Goal: Check status: Check status

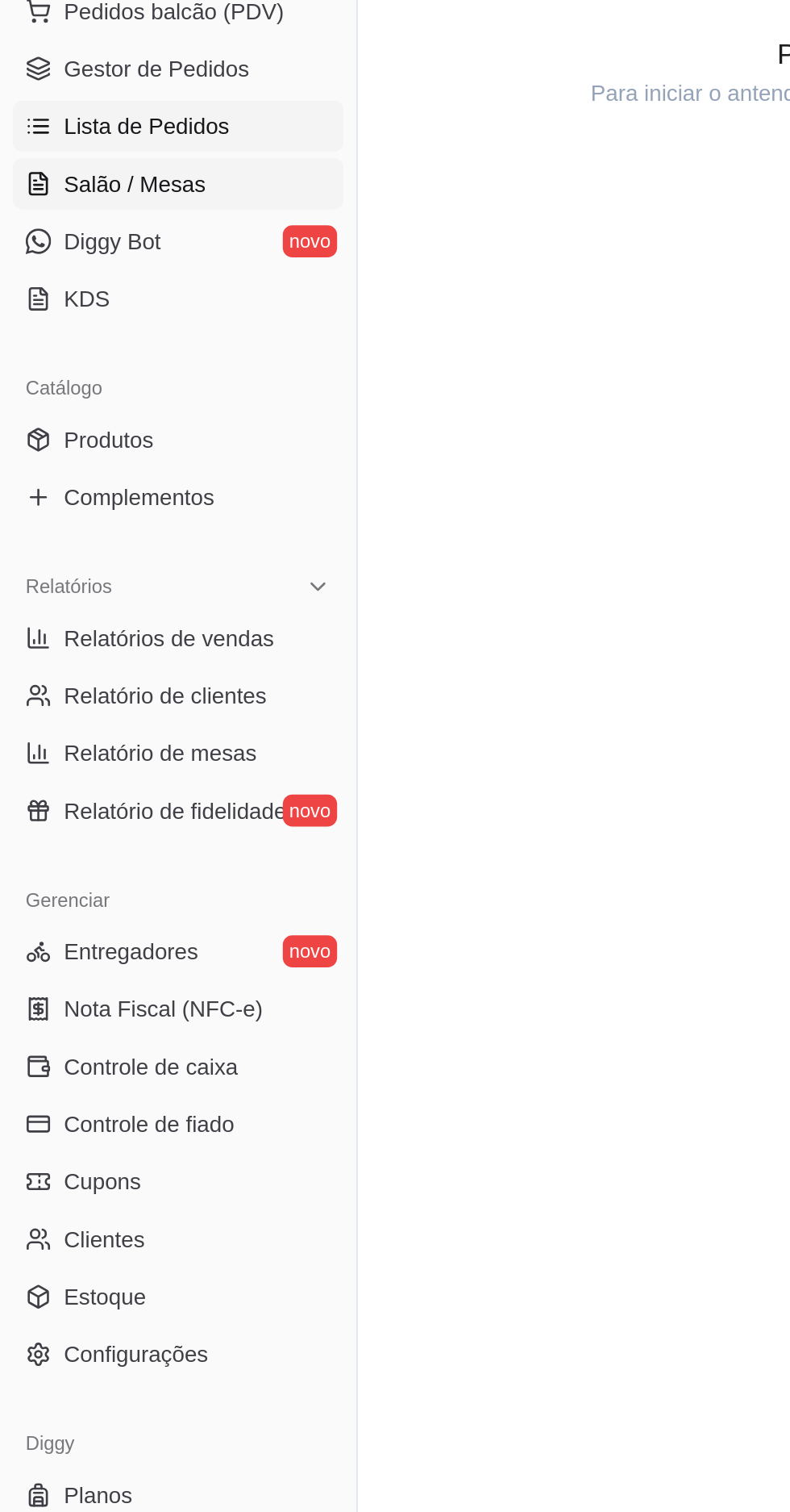
click at [110, 379] on link "Lista de Pedidos" at bounding box center [90, 370] width 167 height 25
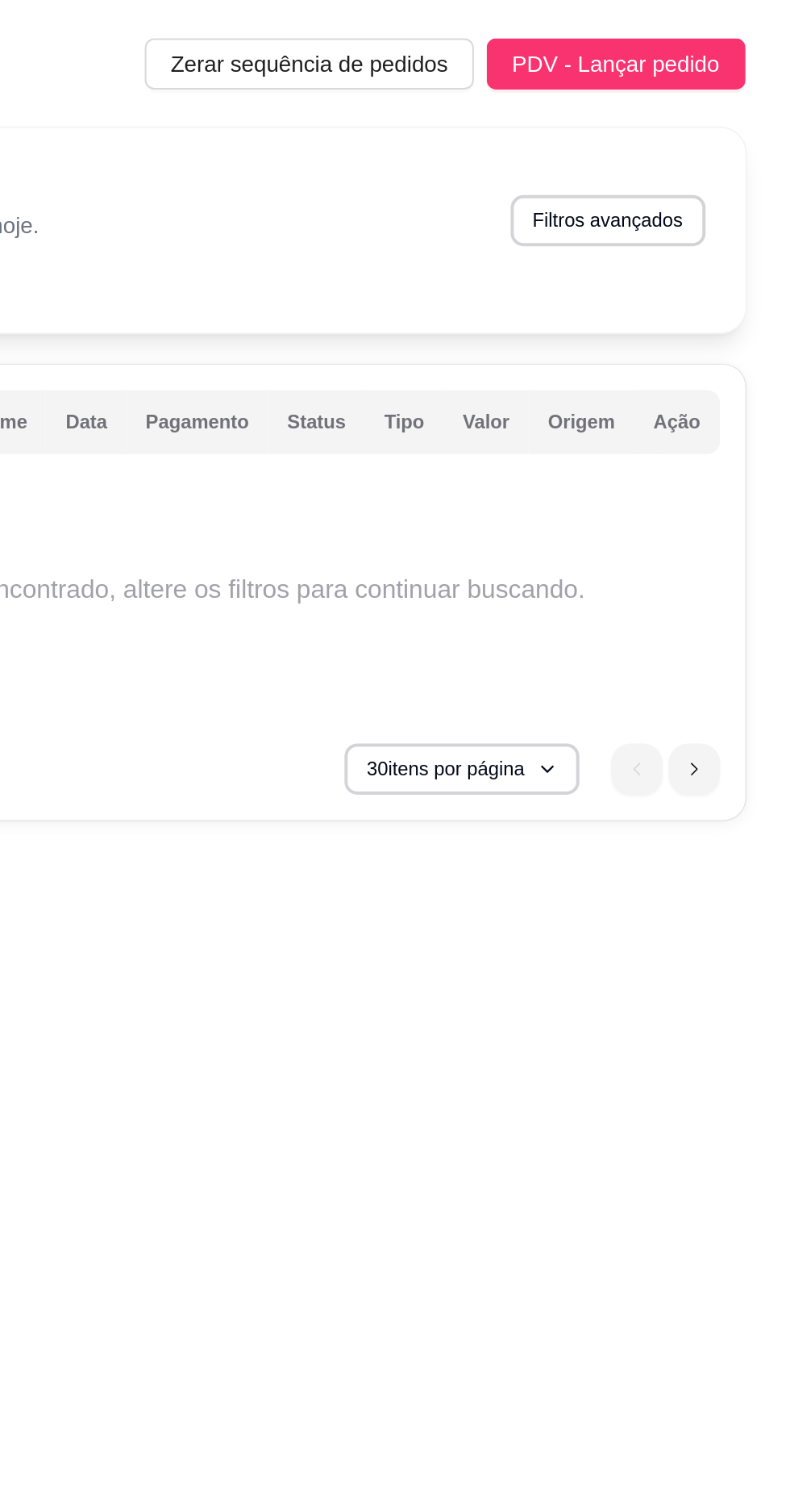
select select "0"
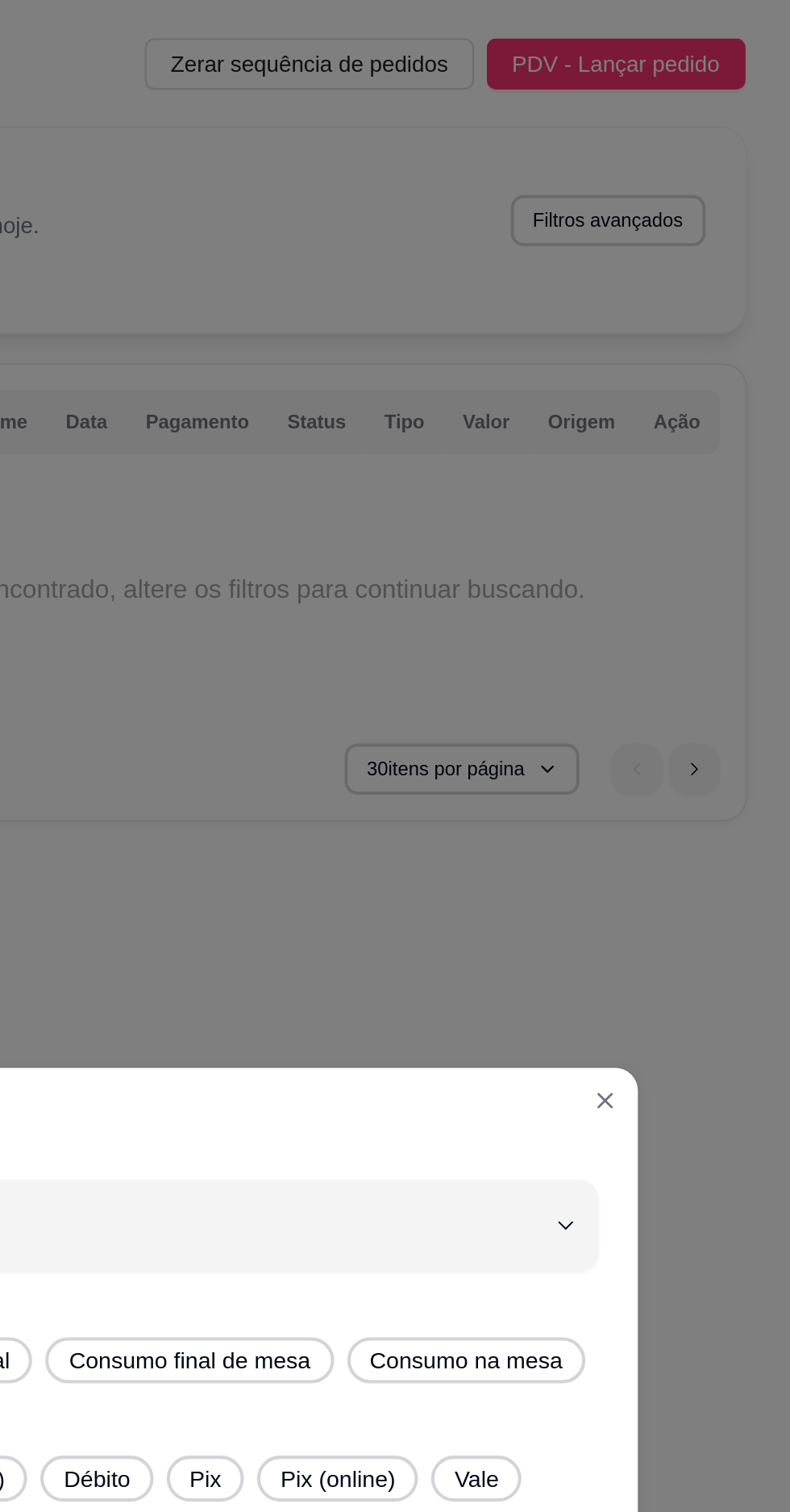
click at [736, 110] on div "Filtros avançados 0 Escolher período de visualização Hoje Ontem 7 dias 15 dias …" at bounding box center [395, 756] width 812 height 1554
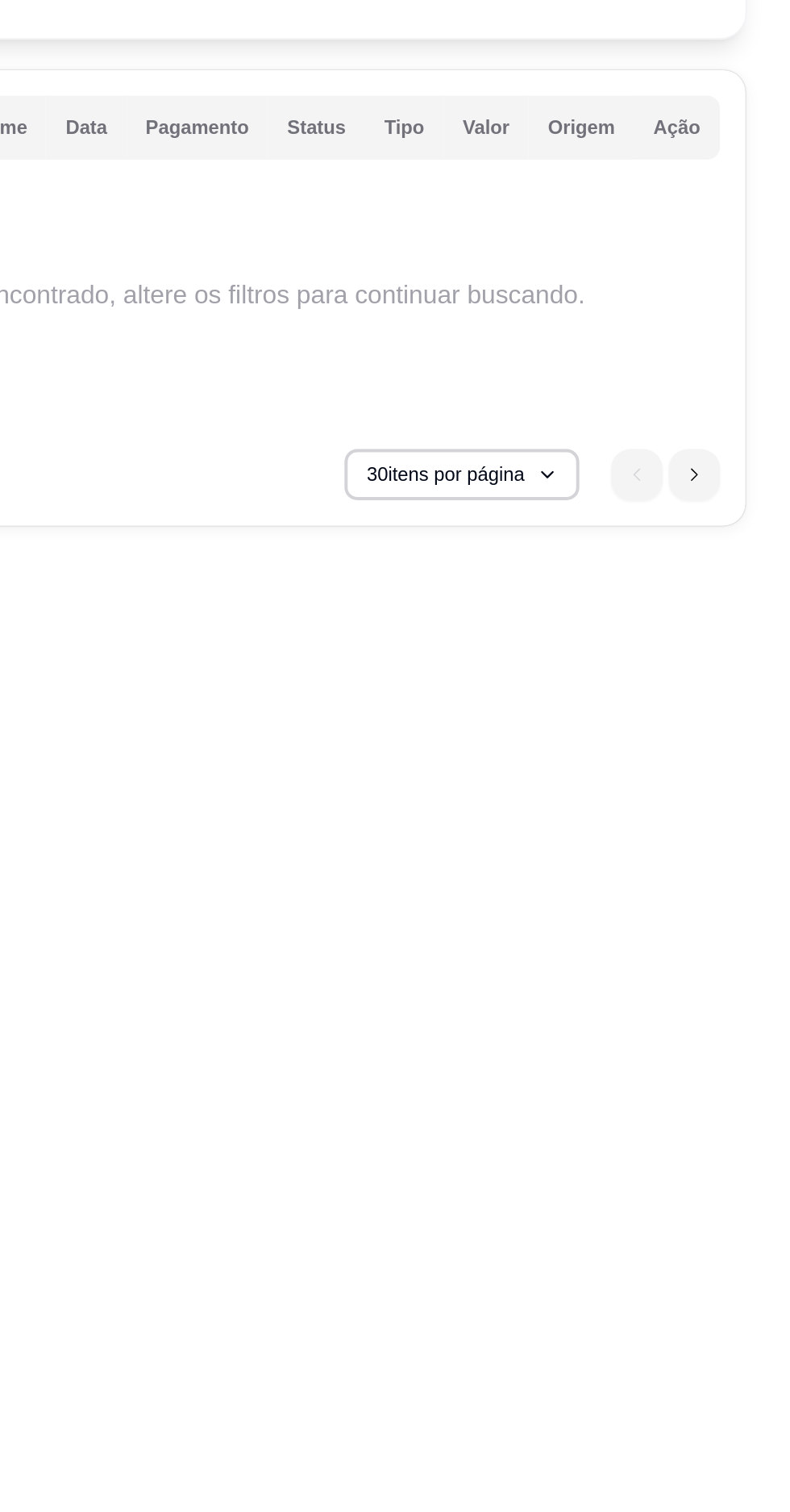
click at [448, 513] on div "Lista de Pedidos Zerar sequência de pedidos PDV - Lançar pedido Filtros para pe…" at bounding box center [487, 733] width 613 height 1466
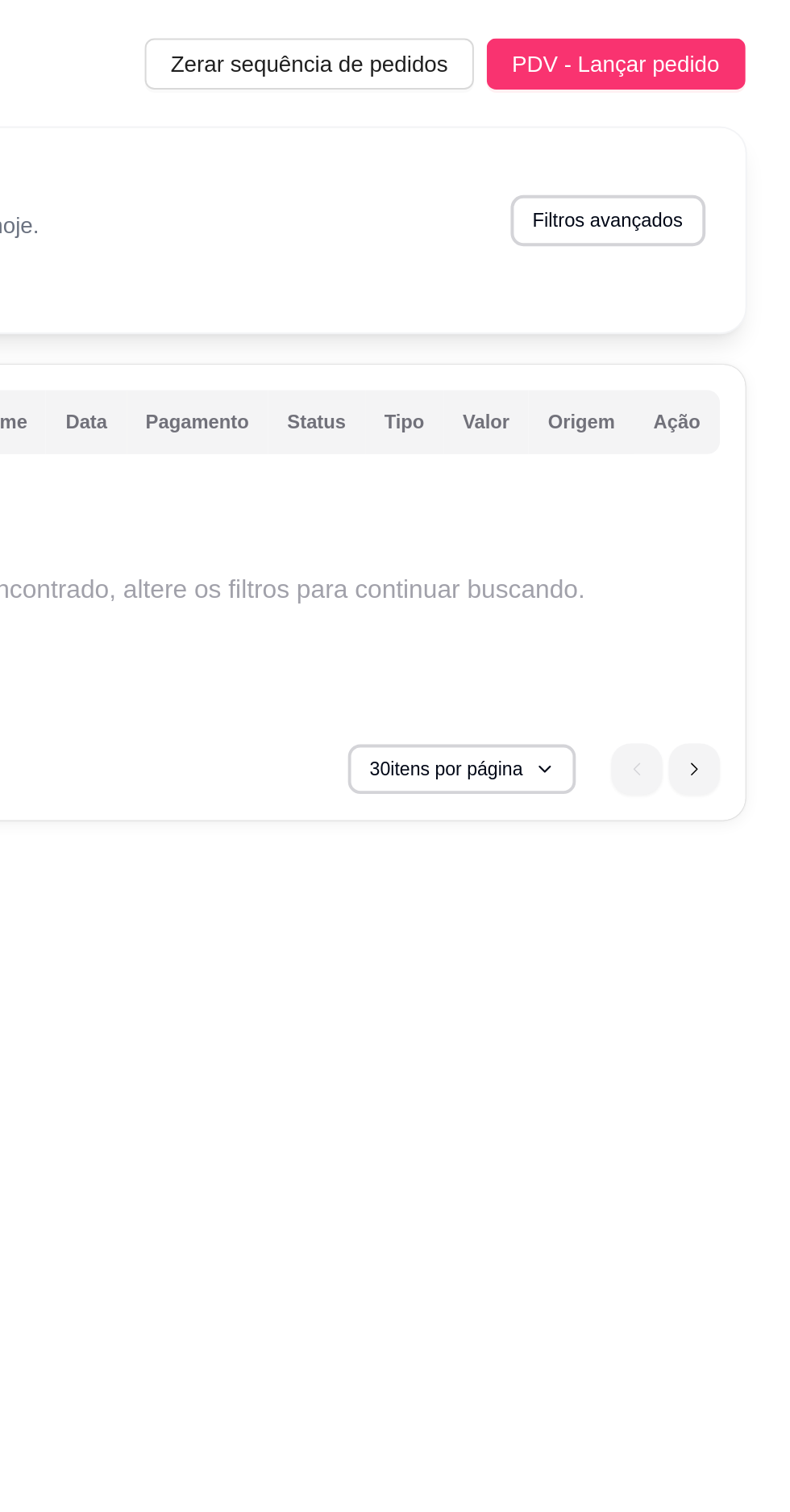
click at [584, 394] on button "30 itens por página" at bounding box center [624, 387] width 115 height 25
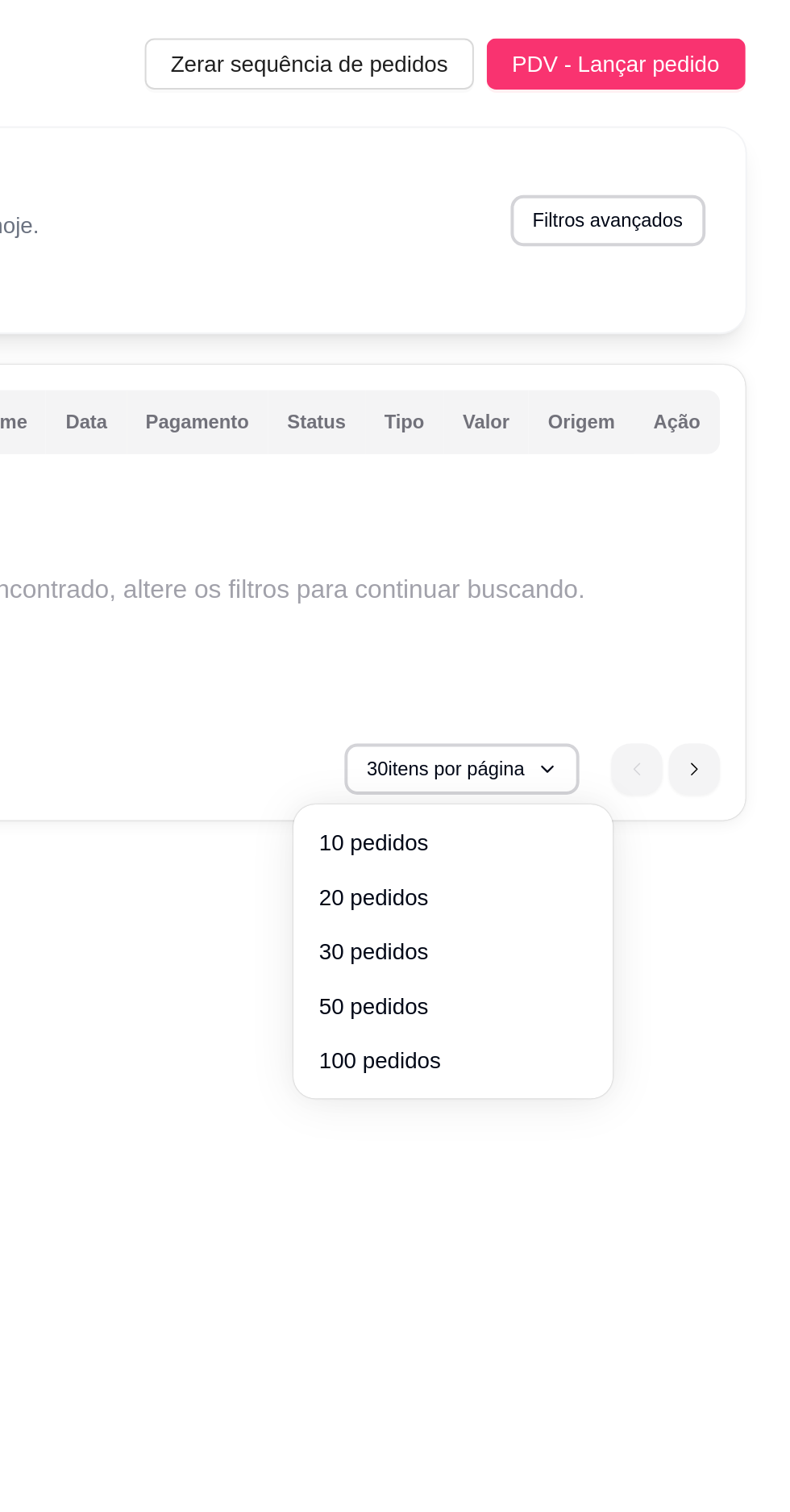
click at [451, 347] on td "Nenhum pedido encontrado, altere os filtros para continuar buscando." at bounding box center [486, 298] width 535 height 129
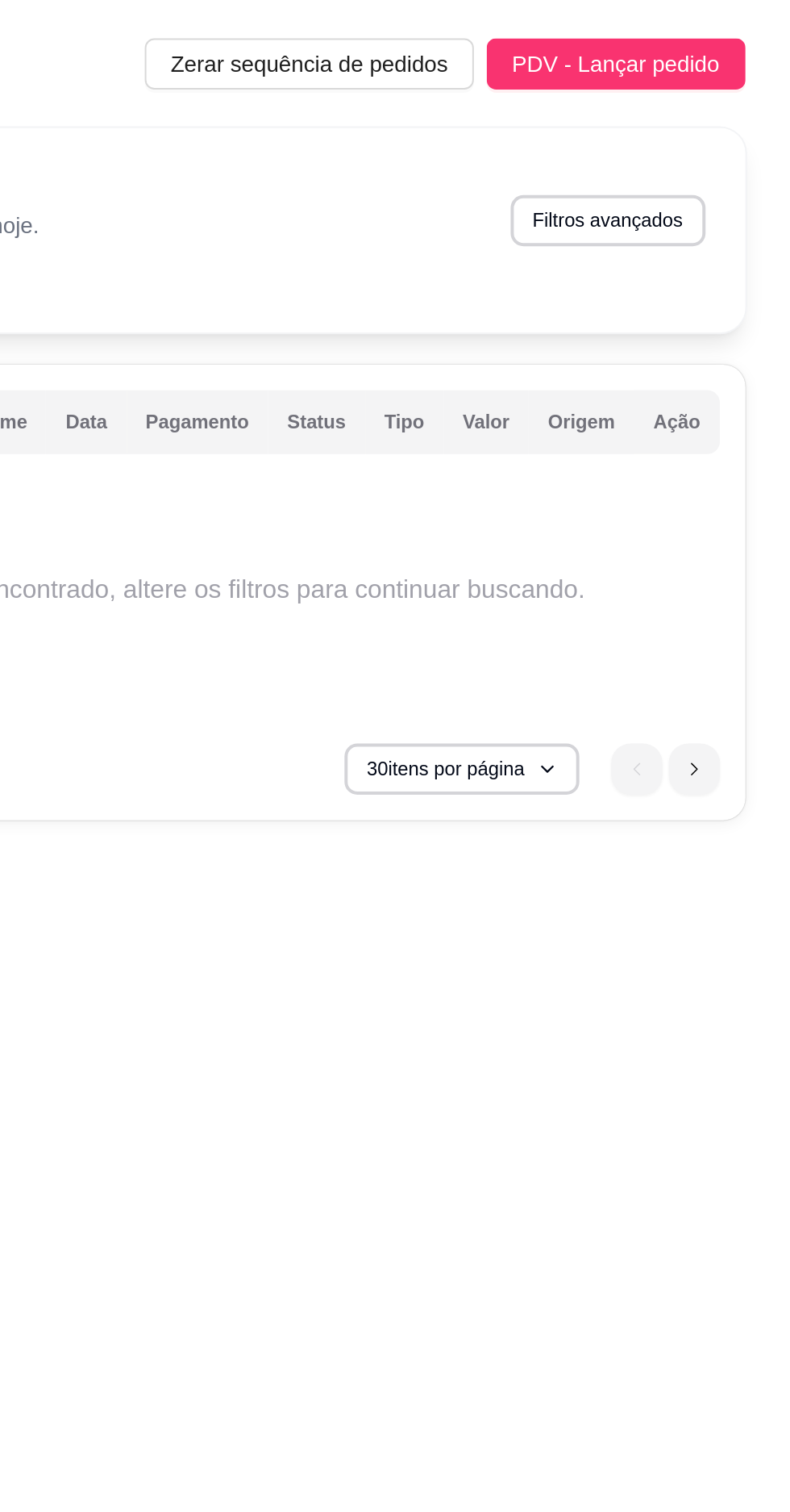
click at [734, 103] on button "Filtros avançados" at bounding box center [698, 111] width 98 height 25
select select "0"
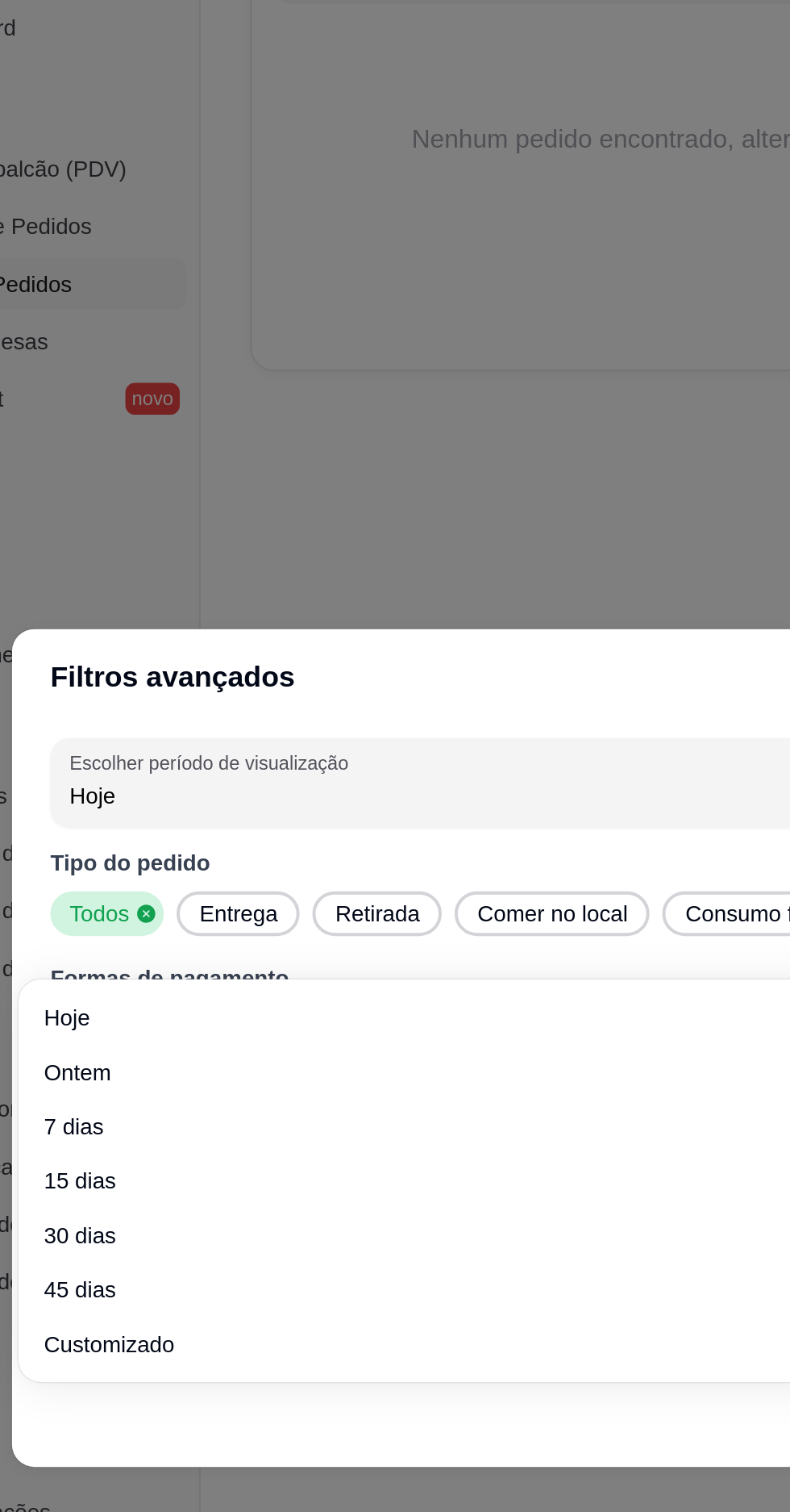
click at [353, 637] on span "Hoje" at bounding box center [385, 628] width 542 height 16
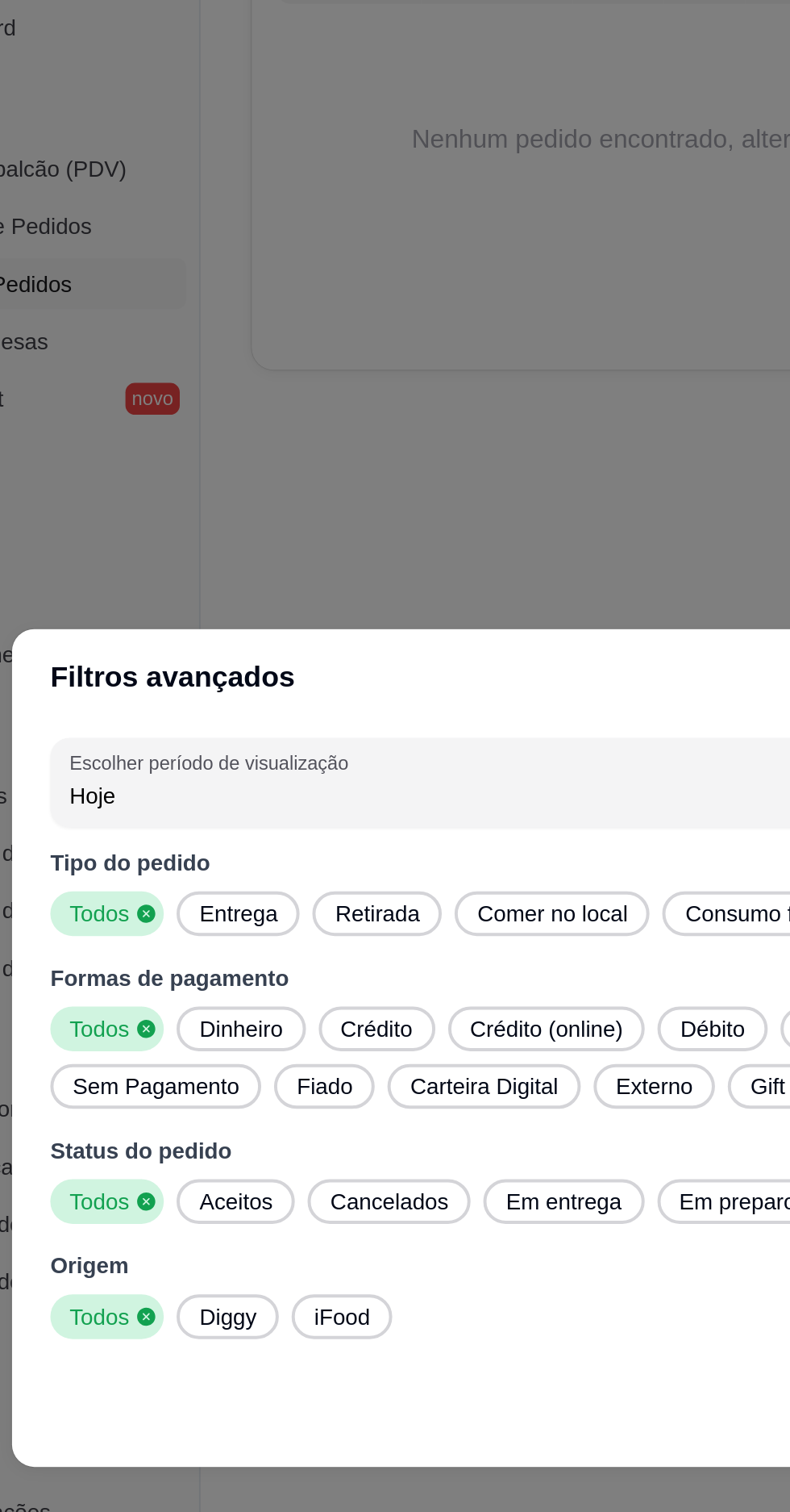
type input "1"
select select "1"
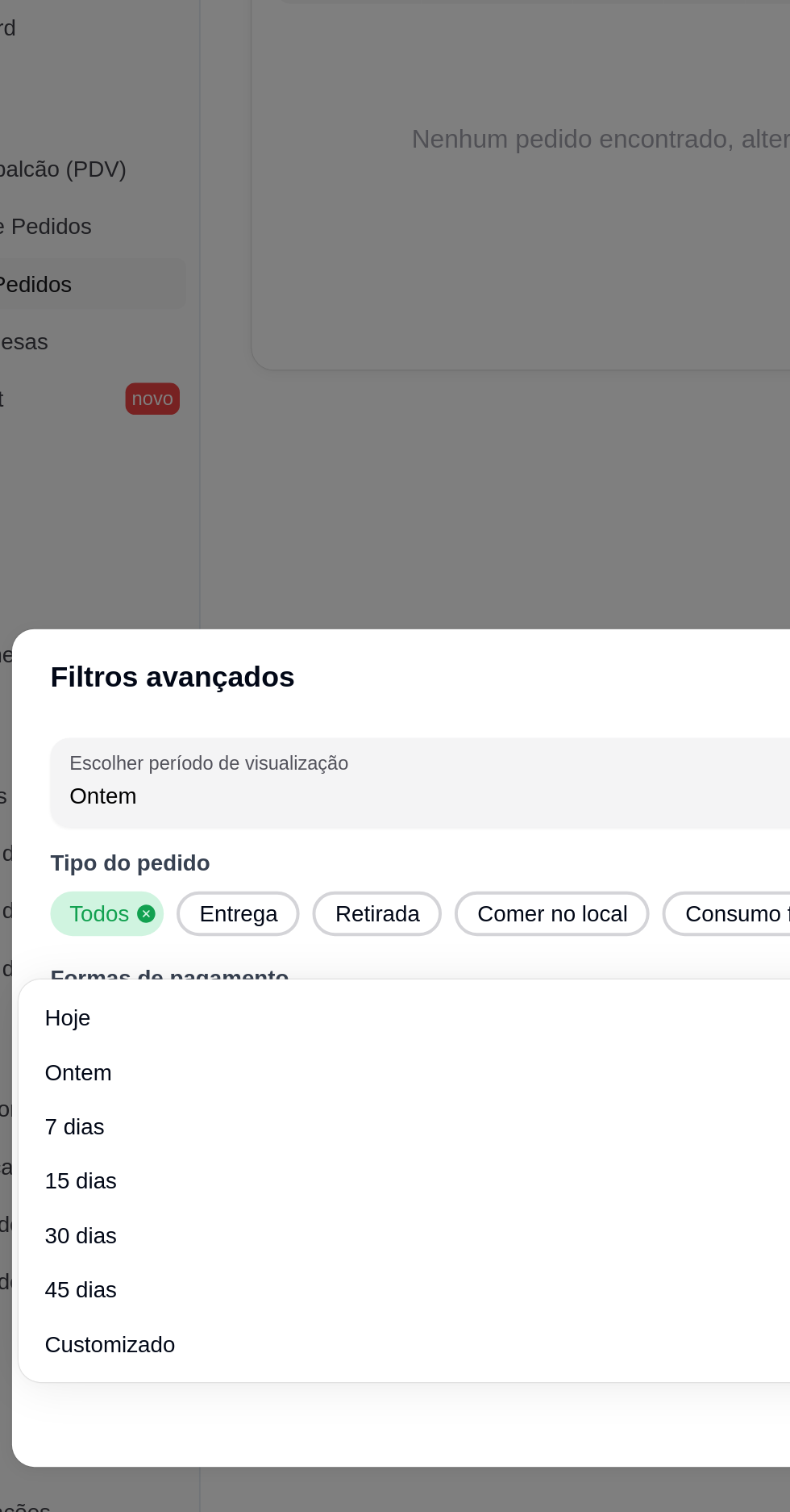
click at [111, 773] on div "Tipo do pedido Todos Entrega Retirada Comer no local Consumo final de mesa Cons…" at bounding box center [395, 778] width 580 height 249
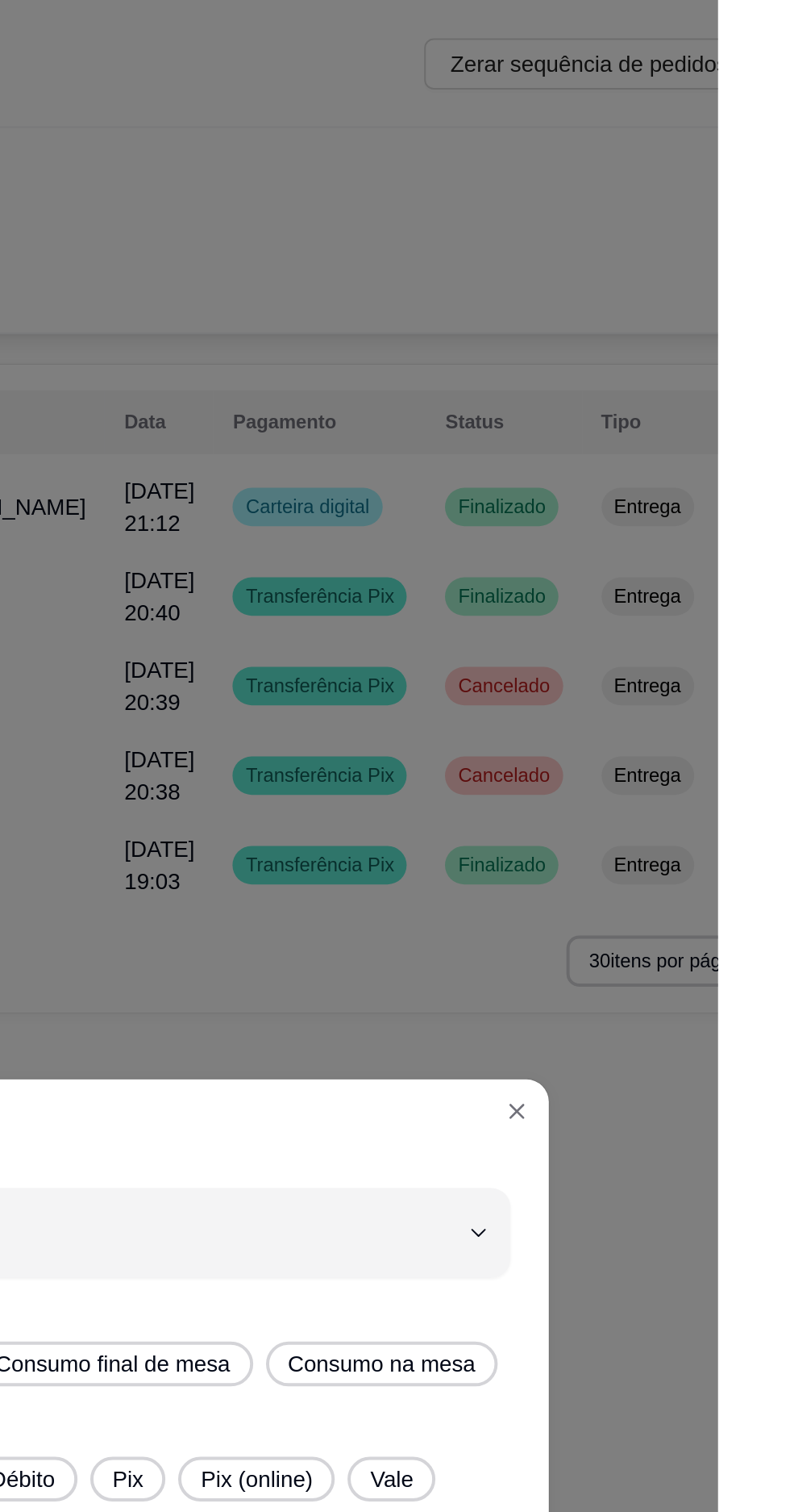
click at [697, 566] on button "Close" at bounding box center [688, 560] width 25 height 25
click at [699, 566] on button "Close" at bounding box center [688, 560] width 25 height 25
click at [692, 570] on button "Close" at bounding box center [688, 560] width 25 height 25
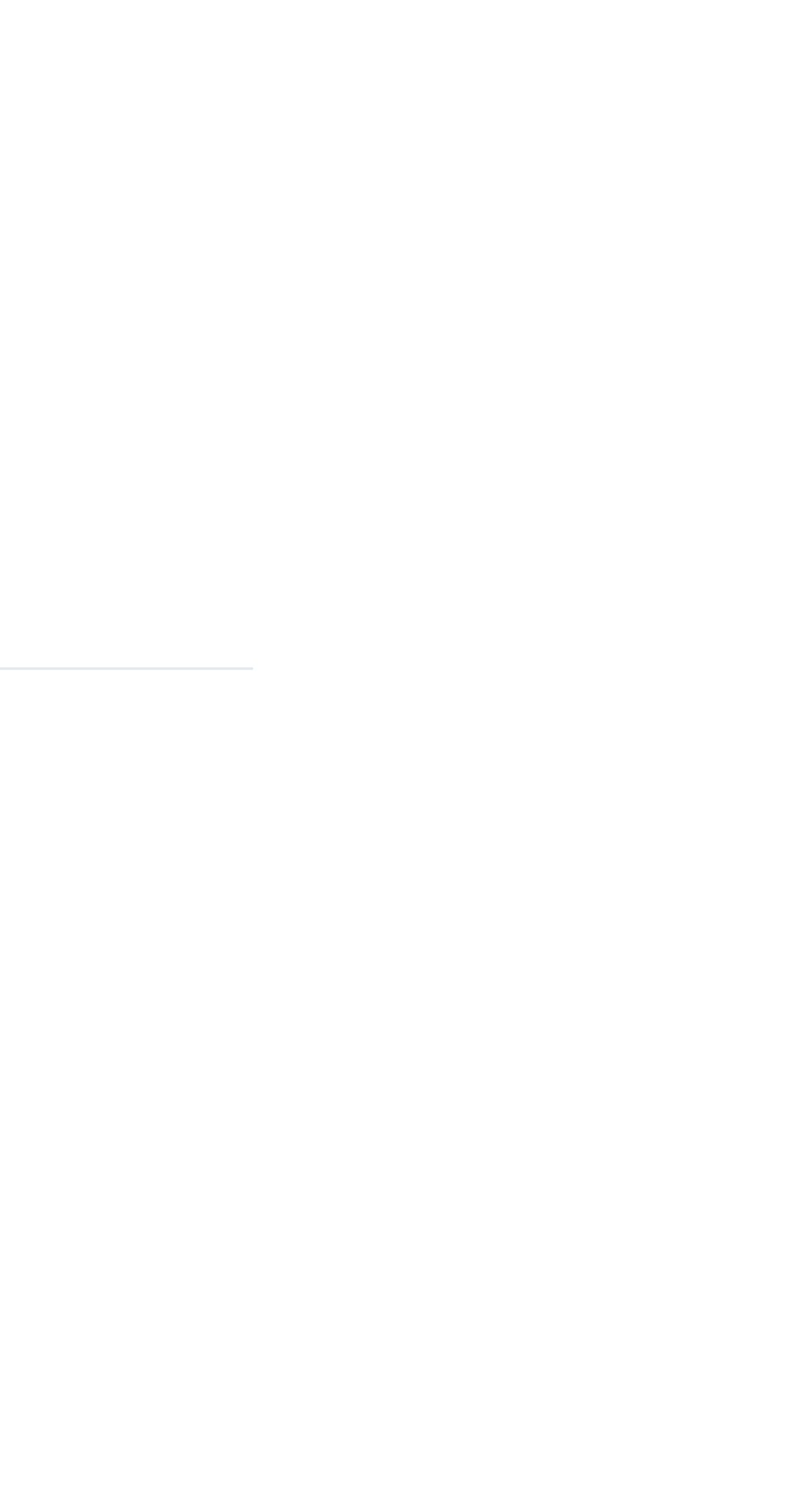
click at [789, 1511] on iframe at bounding box center [395, 756] width 790 height 1512
